Goal: Task Accomplishment & Management: Complete application form

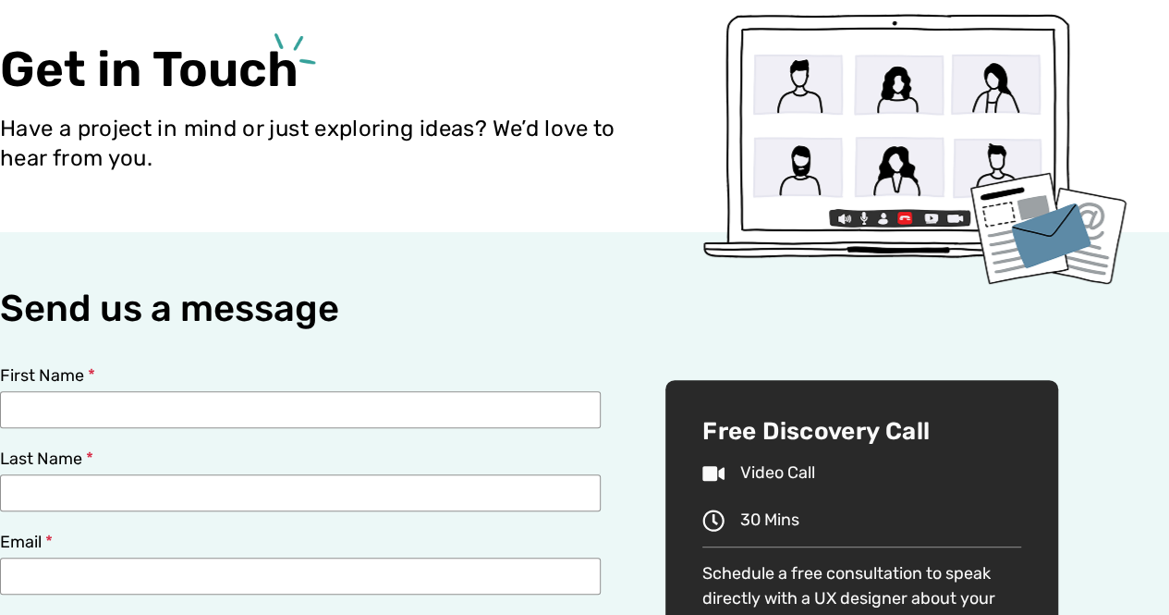
scroll to position [277, 0]
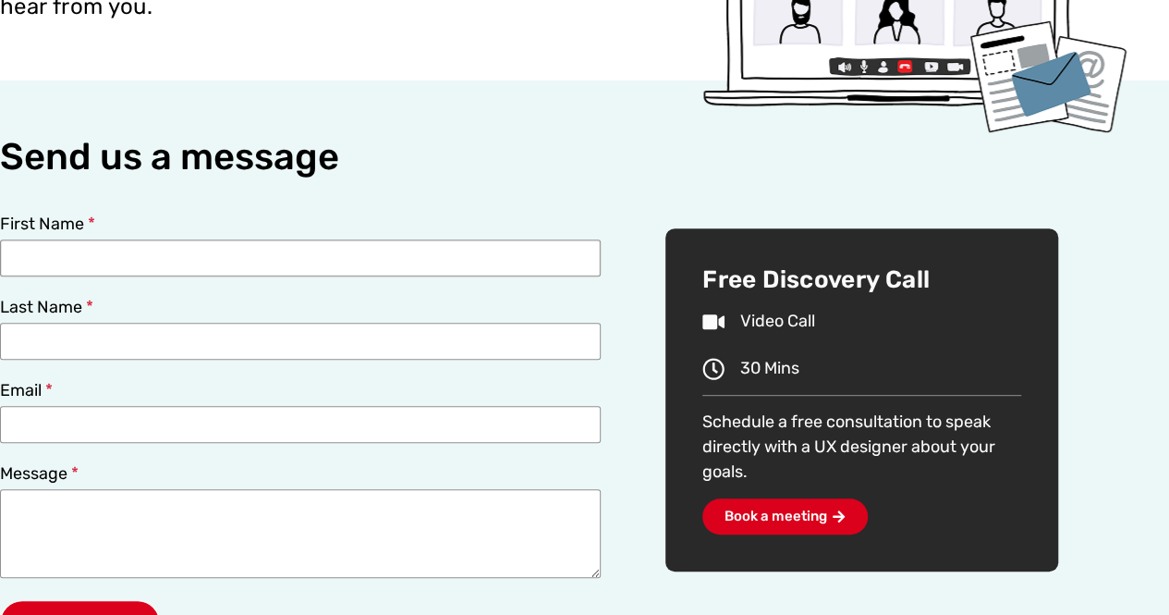
click at [131, 261] on input "First Name" at bounding box center [300, 257] width 601 height 37
type input "[PERSON_NAME]"
drag, startPoint x: 69, startPoint y: 258, endPoint x: 0, endPoint y: 243, distance: 70.9
click at [0, 244] on input "[PERSON_NAME]" at bounding box center [300, 257] width 601 height 37
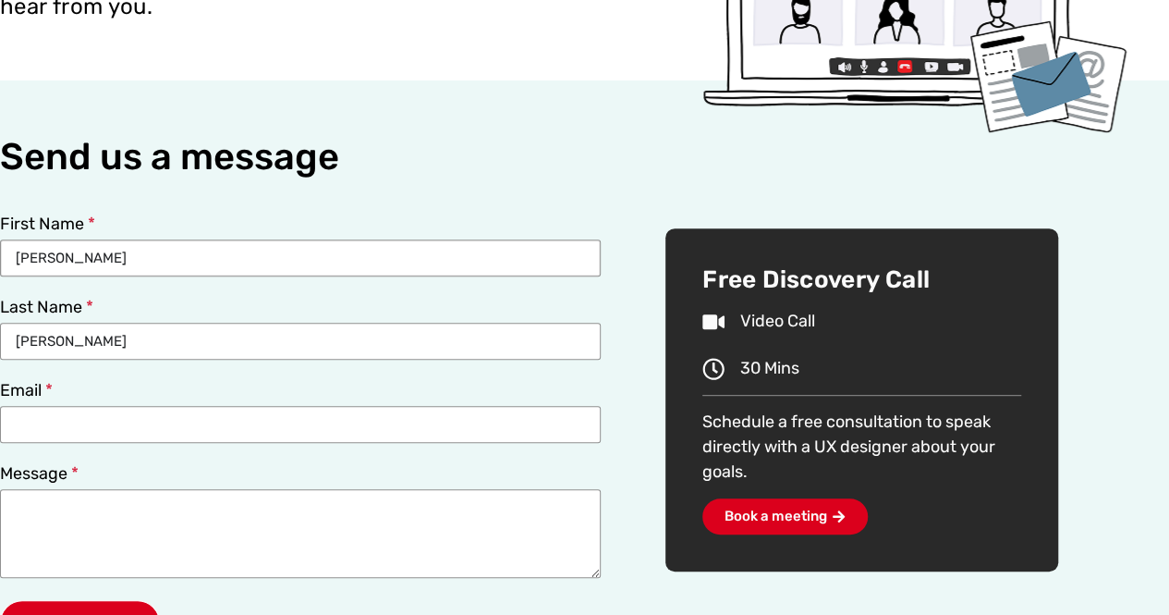
type input "[PERSON_NAME]"
click at [37, 431] on input "Email" at bounding box center [300, 424] width 601 height 37
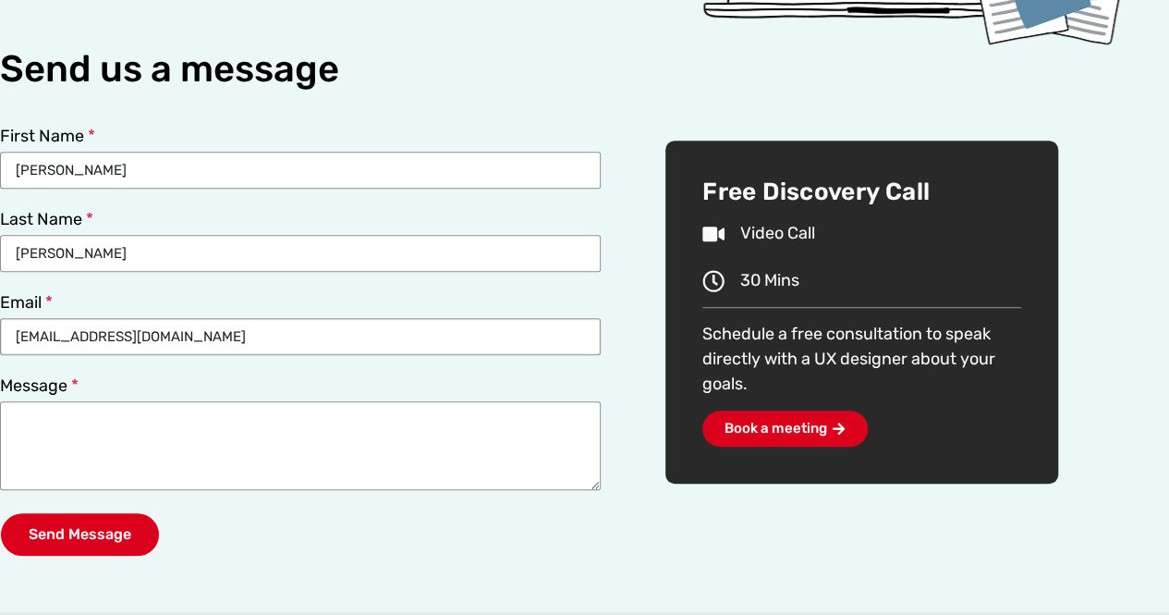
scroll to position [555, 0]
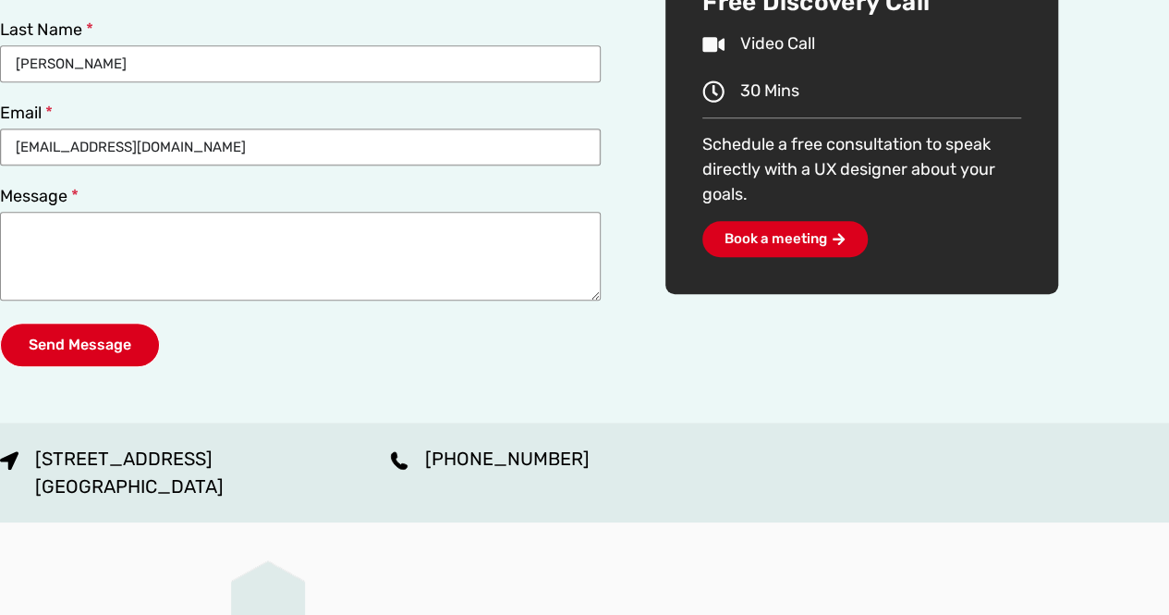
type input "[EMAIL_ADDRESS][DOMAIN_NAME]"
click at [124, 249] on textarea "Message" at bounding box center [300, 256] width 601 height 89
paste textarea "UX Team"
type textarea "UX Team"
drag, startPoint x: 144, startPoint y: 217, endPoint x: 0, endPoint y: 181, distance: 148.7
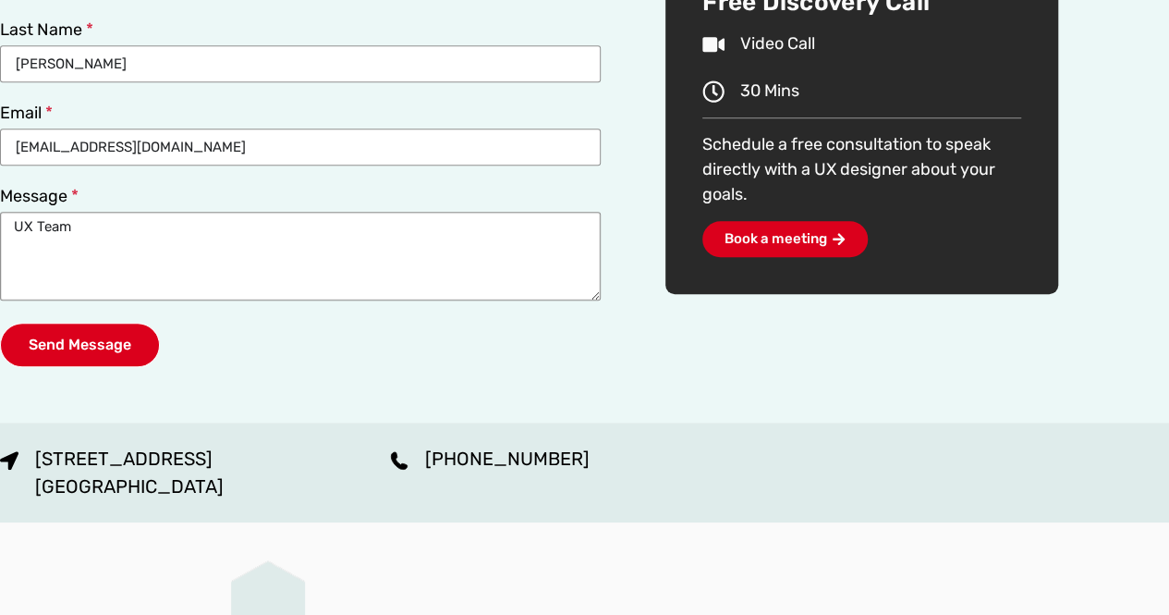
click at [0, 182] on div "First Name [PERSON_NAME] Last Name [PERSON_NAME] Email [EMAIL_ADDRESS][DOMAIN_N…" at bounding box center [300, 163] width 623 height 451
click at [67, 242] on textarea "Message" at bounding box center [300, 256] width 601 height 89
paste textarea "Please contact me to discuss a potential project. I’m looking to redesign scree…"
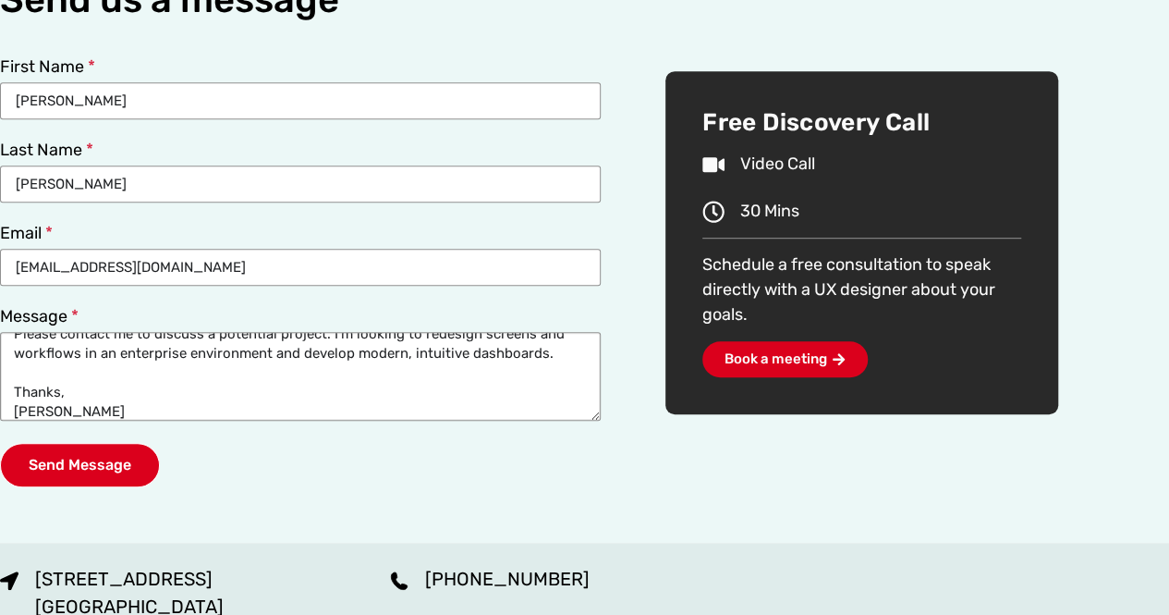
scroll to position [462, 0]
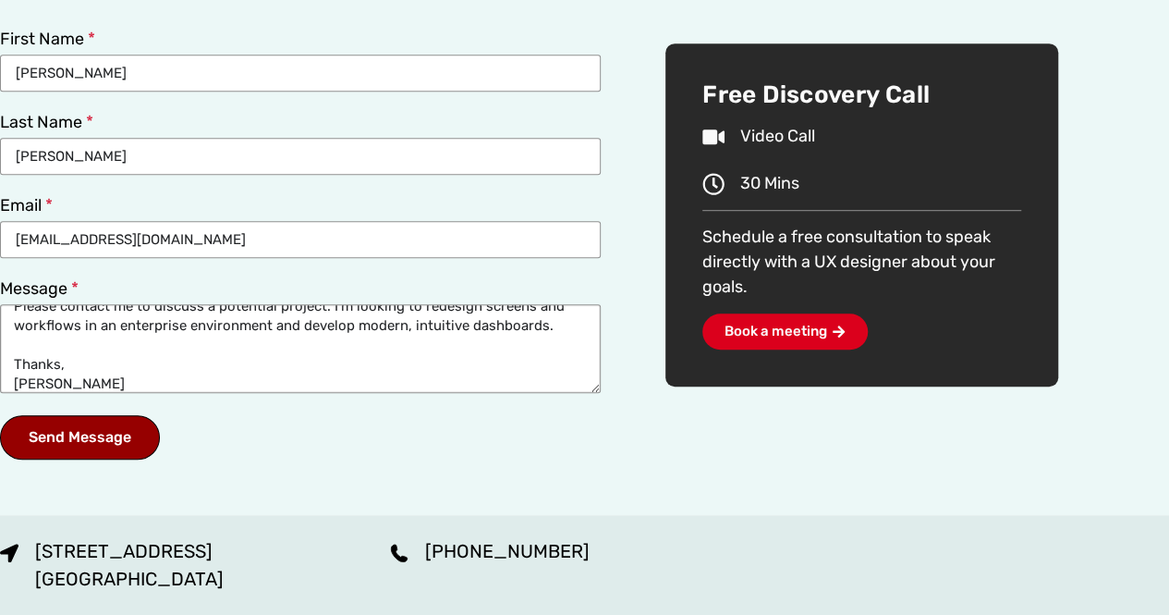
type textarea "Please contact me to discuss a potential project. I’m looking to redesign scree…"
click at [78, 435] on span "Send Message" at bounding box center [80, 437] width 103 height 15
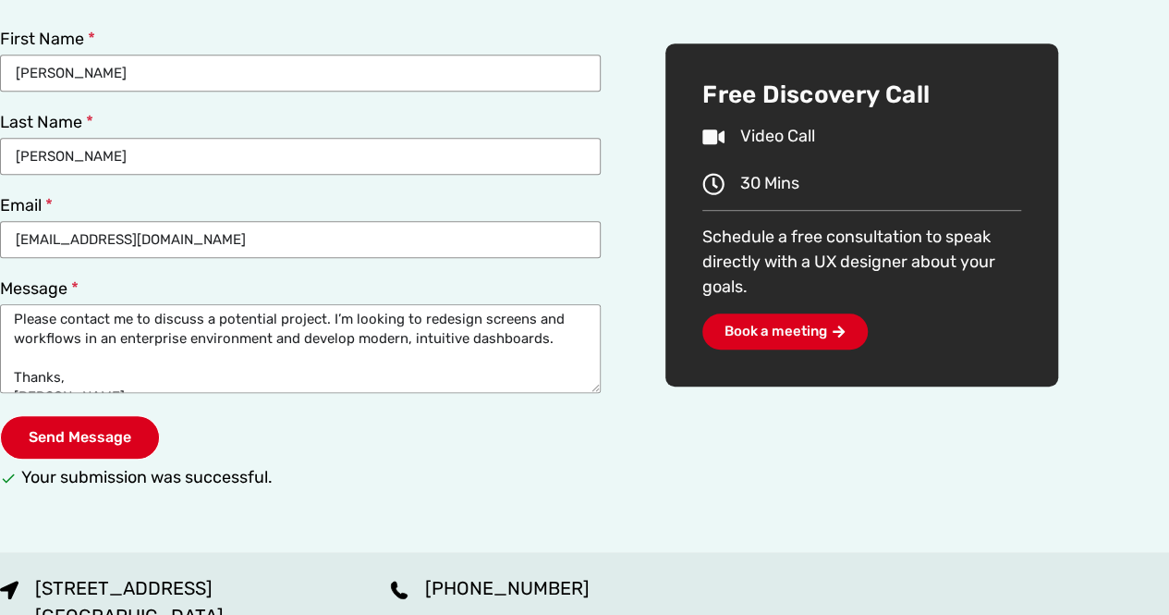
scroll to position [740, 0]
